Goal: Task Accomplishment & Management: Use online tool/utility

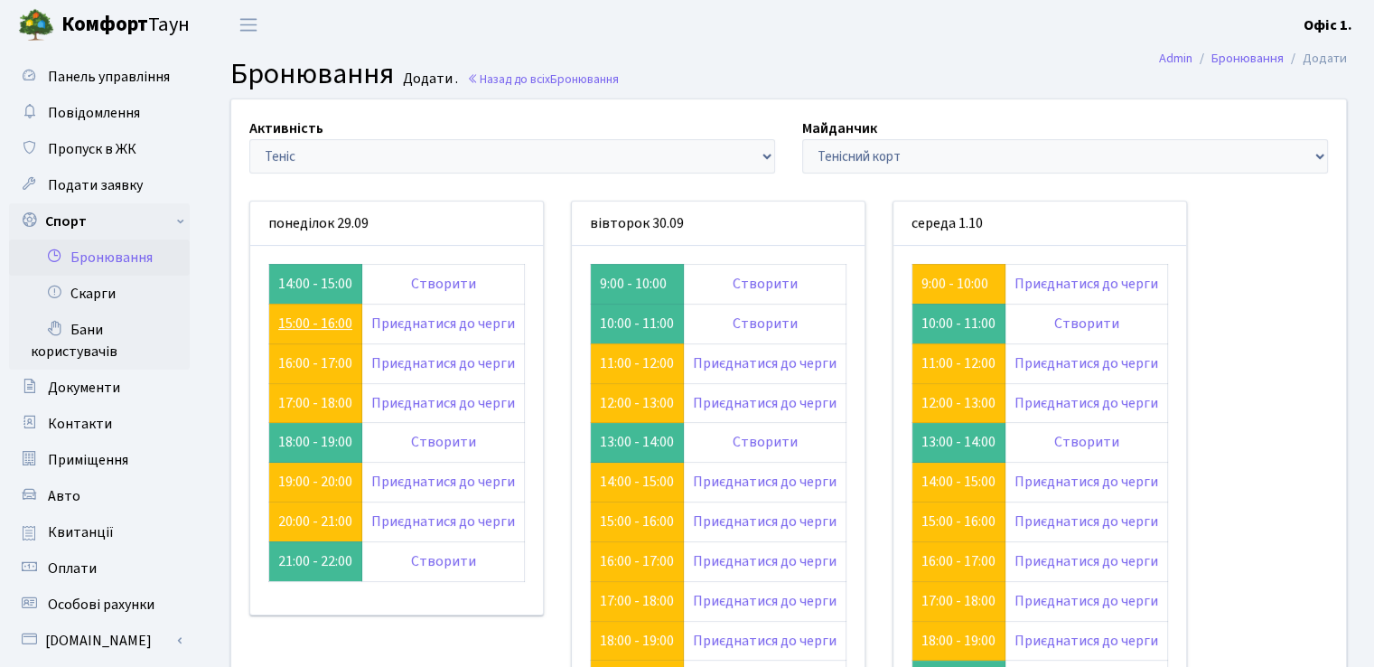
click at [322, 323] on link "15:00 - 16:00" at bounding box center [315, 323] width 74 height 20
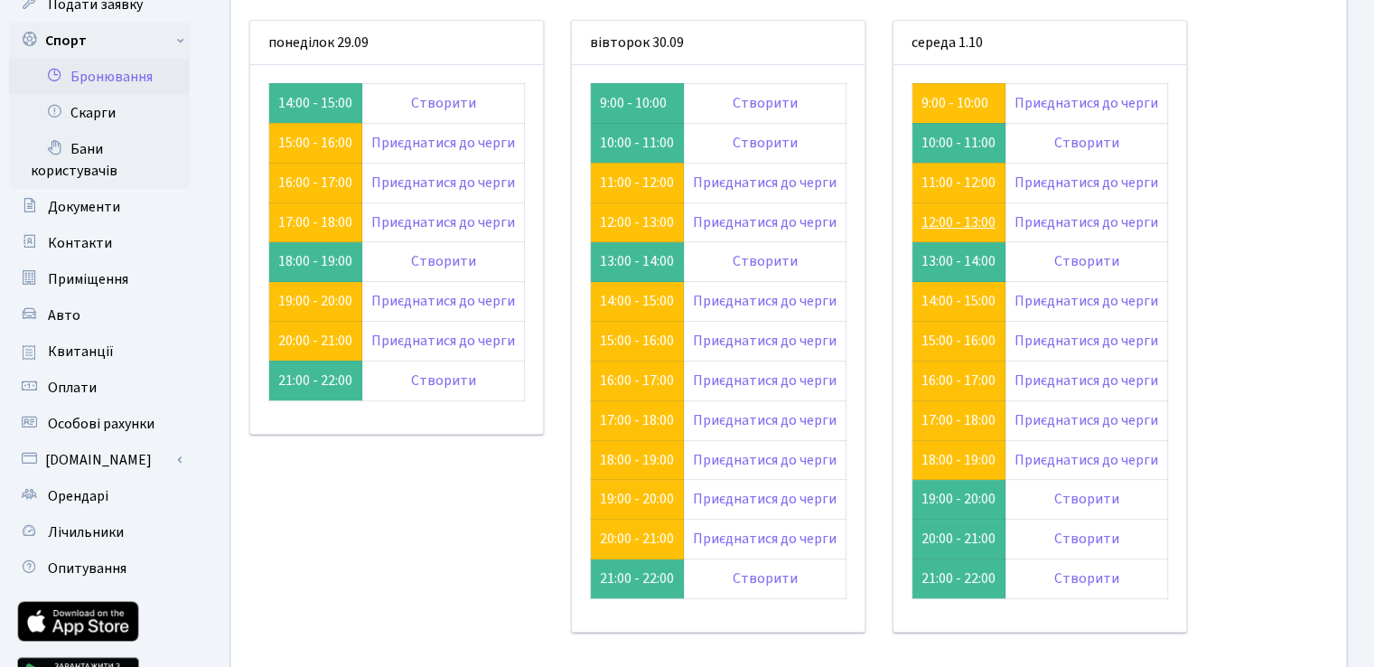
click at [958, 218] on link "12:00 - 13:00" at bounding box center [958, 222] width 74 height 20
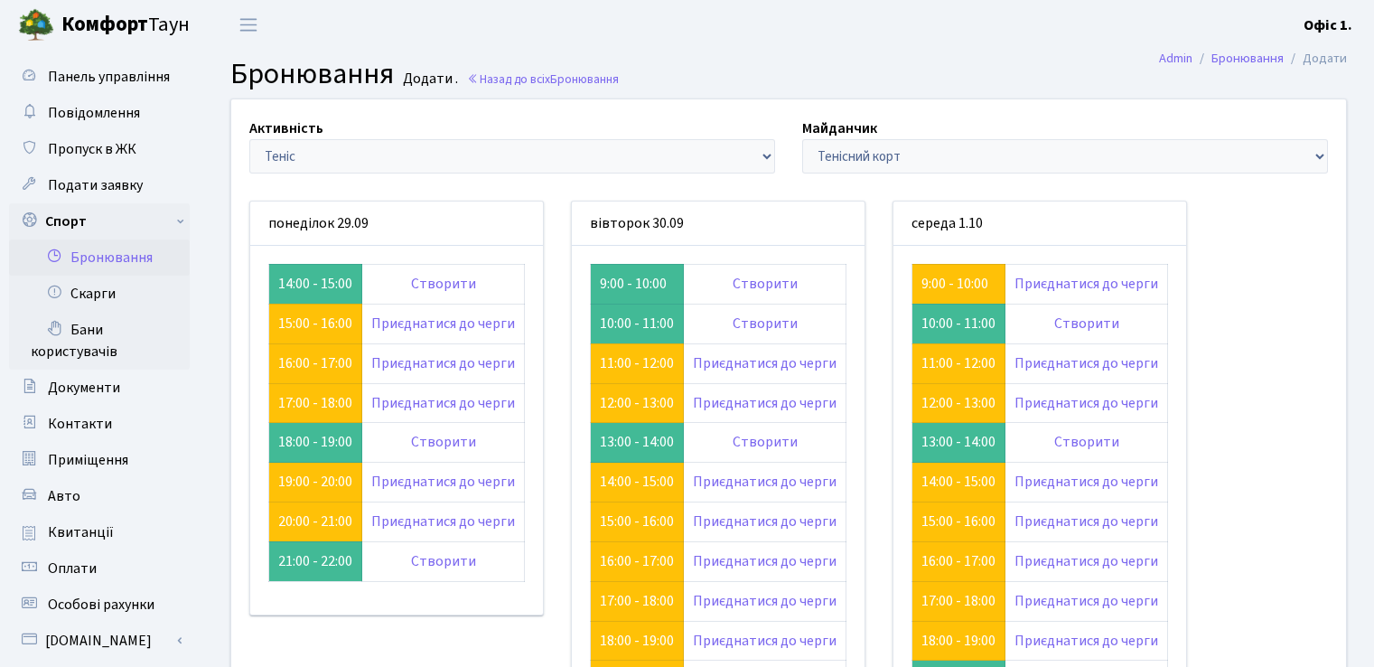
scroll to position [181, 0]
